Goal: Use online tool/utility: Utilize a website feature to perform a specific function

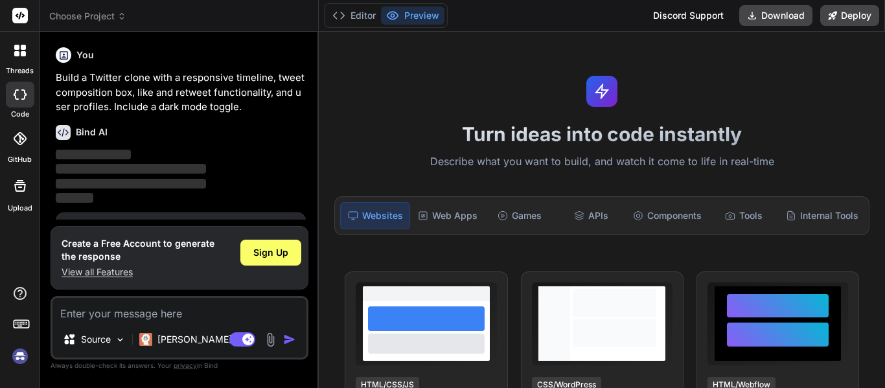
type textarea "x"
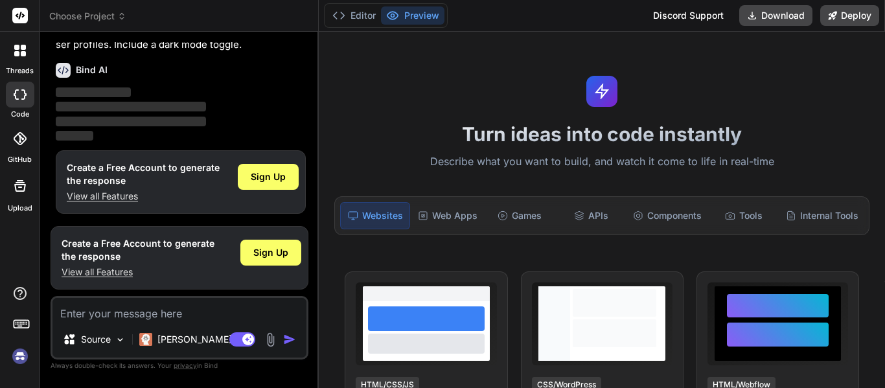
scroll to position [63, 0]
type textarea "hj"
type textarea "x"
type textarea "hjsb"
type textarea "x"
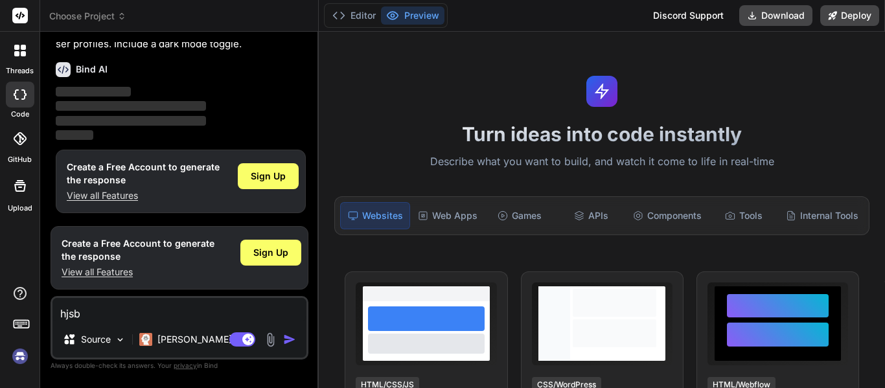
type textarea "hjsbd"
type textarea "x"
type textarea "hjsbdh"
type textarea "x"
type textarea "hjsbdhb"
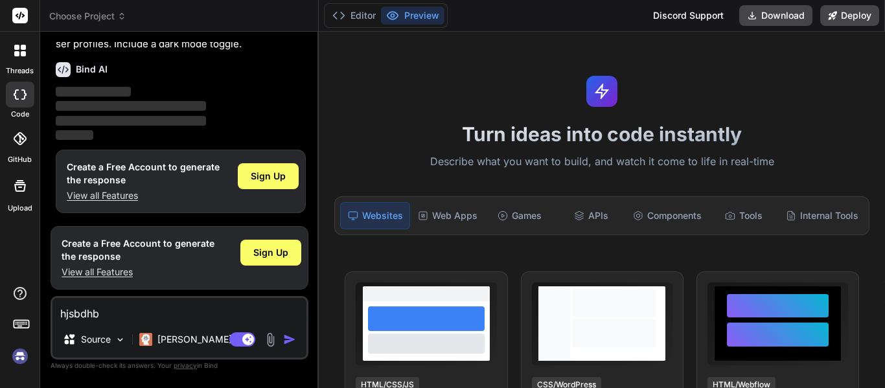
type textarea "x"
type textarea "hjsbdhbds"
type textarea "x"
type textarea "hjsbdhbdsh"
type textarea "x"
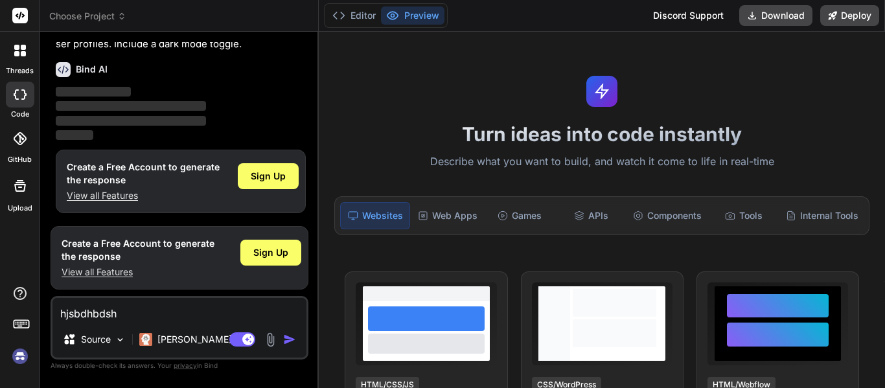
type textarea "hjsbdhbdshi"
type textarea "x"
type textarea "hjsbdhbdshi\"
type textarea "x"
type textarea "hjsbdhbdshi\\"
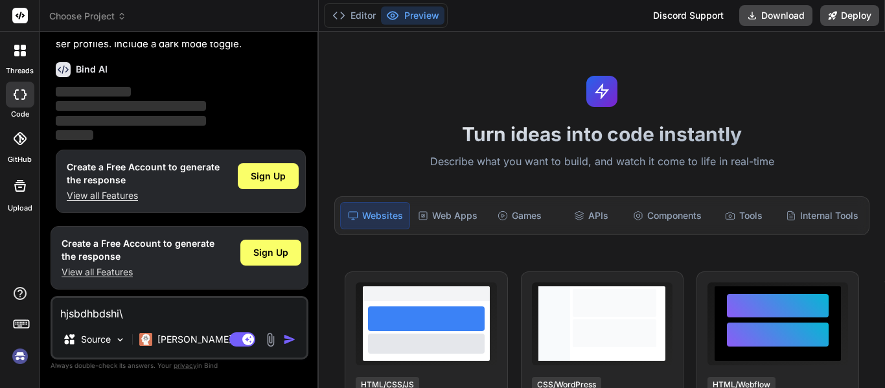
type textarea "x"
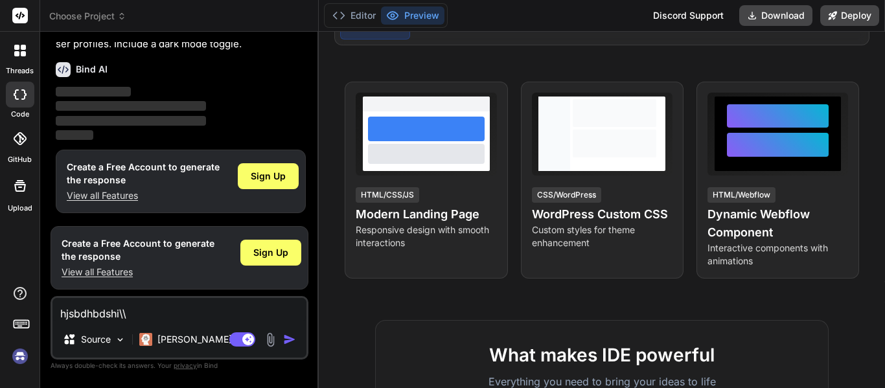
scroll to position [0, 0]
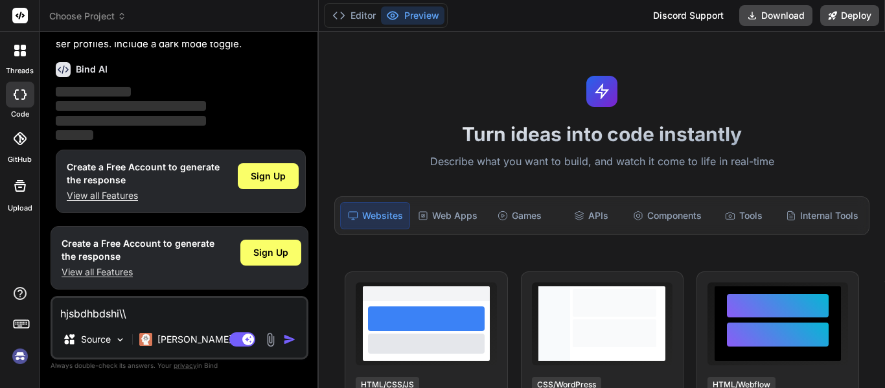
type textarea "hjsbdhbdshi\\"
click at [288, 341] on img "button" at bounding box center [289, 339] width 13 height 13
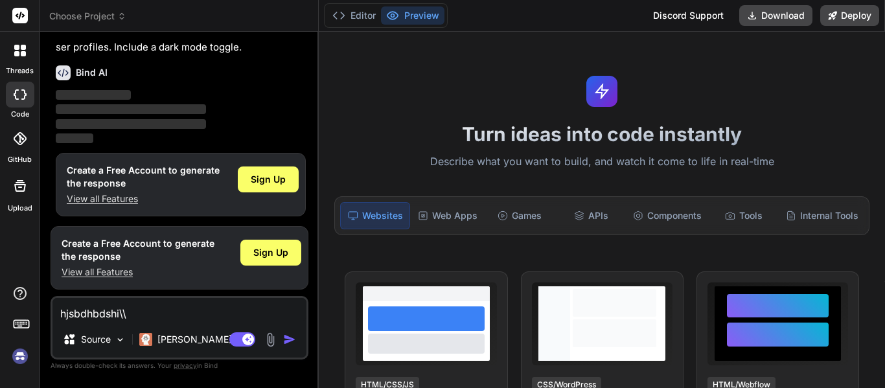
scroll to position [63, 0]
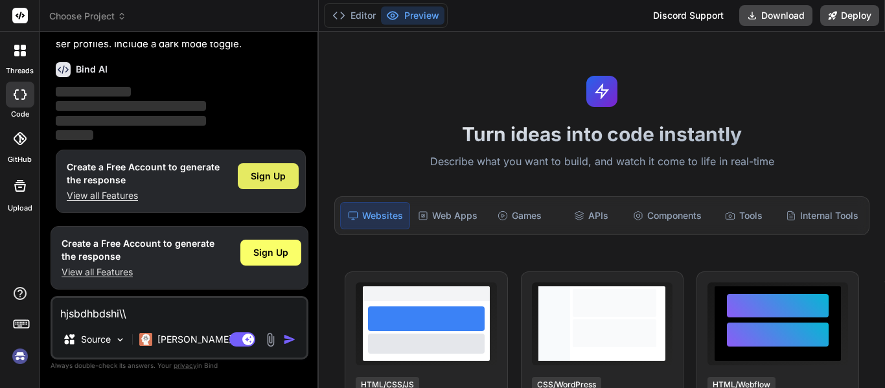
click at [280, 172] on span "Sign Up" at bounding box center [268, 176] width 35 height 13
click at [179, 345] on p "[PERSON_NAME] 4 S.." at bounding box center [205, 339] width 97 height 13
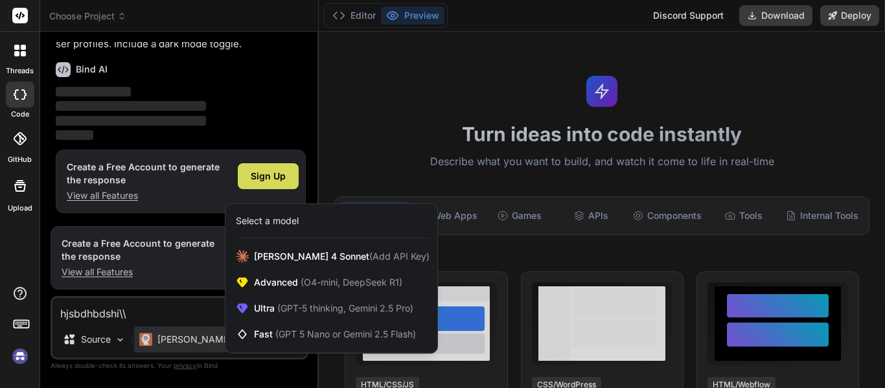
click at [82, 343] on div at bounding box center [442, 194] width 885 height 388
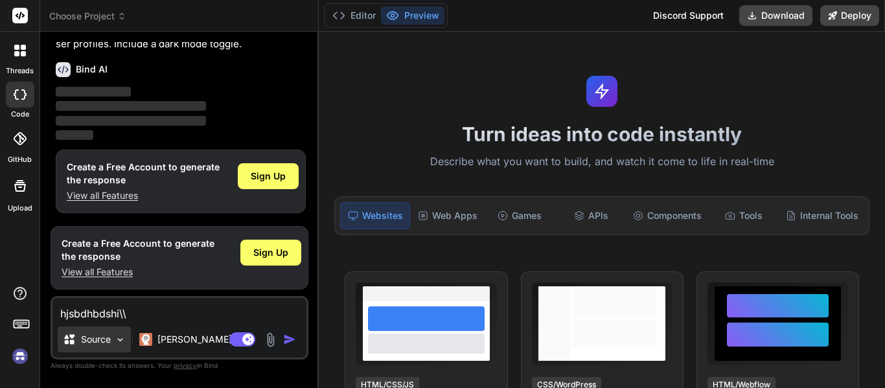
click at [125, 345] on div "Source" at bounding box center [94, 340] width 73 height 26
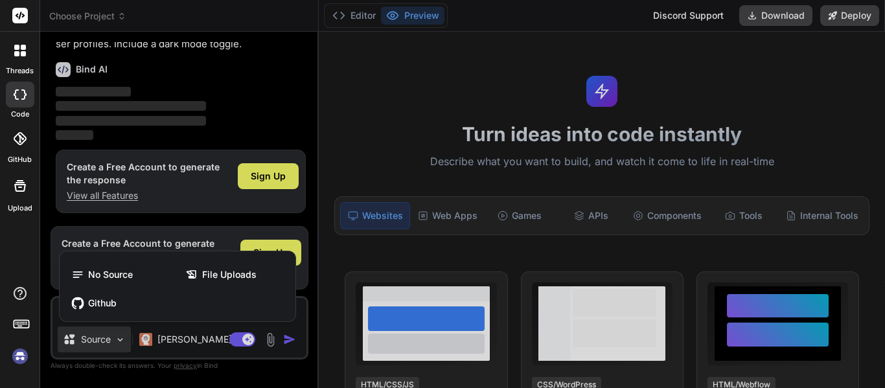
click at [411, 116] on div at bounding box center [442, 194] width 885 height 388
type textarea "x"
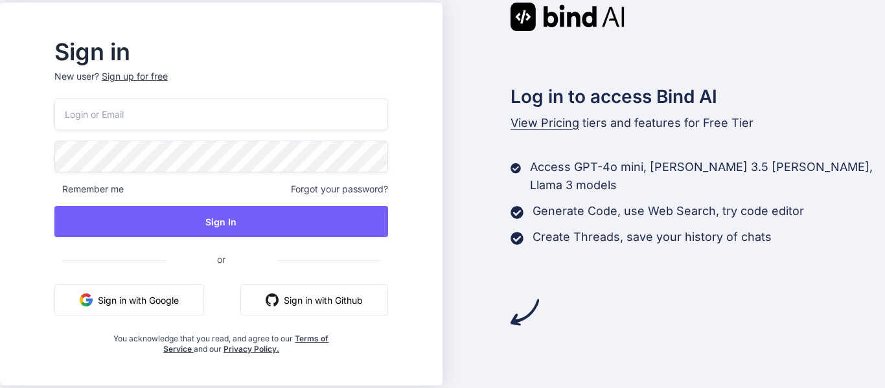
click at [183, 281] on div "Remember me Forgot your password? Sign In or Sign in with Google Sign in with G…" at bounding box center [221, 226] width 334 height 256
click at [169, 292] on button "Sign in with Google" at bounding box center [129, 299] width 150 height 31
